Goal: Find specific page/section

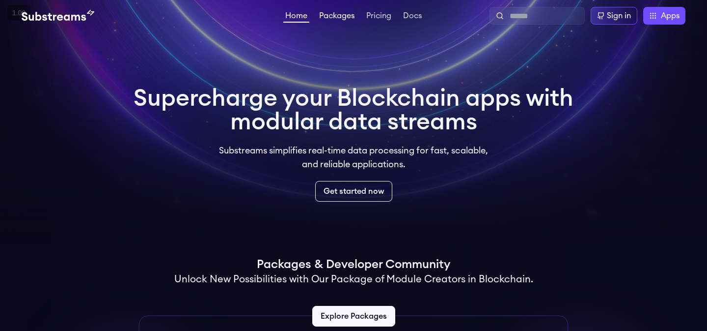
click at [340, 14] on link "Packages" at bounding box center [336, 17] width 39 height 10
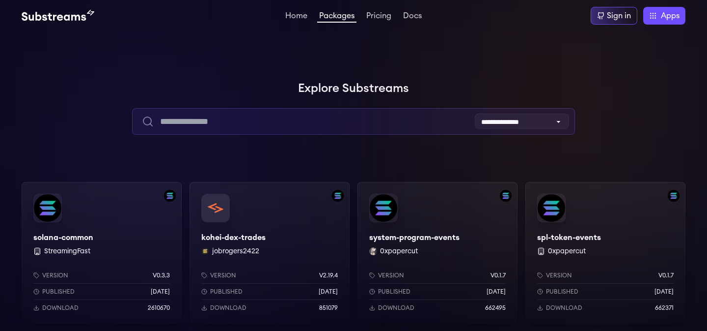
click at [354, 119] on input "text" at bounding box center [353, 121] width 443 height 27
type input "*****"
